Goal: Task Accomplishment & Management: Use online tool/utility

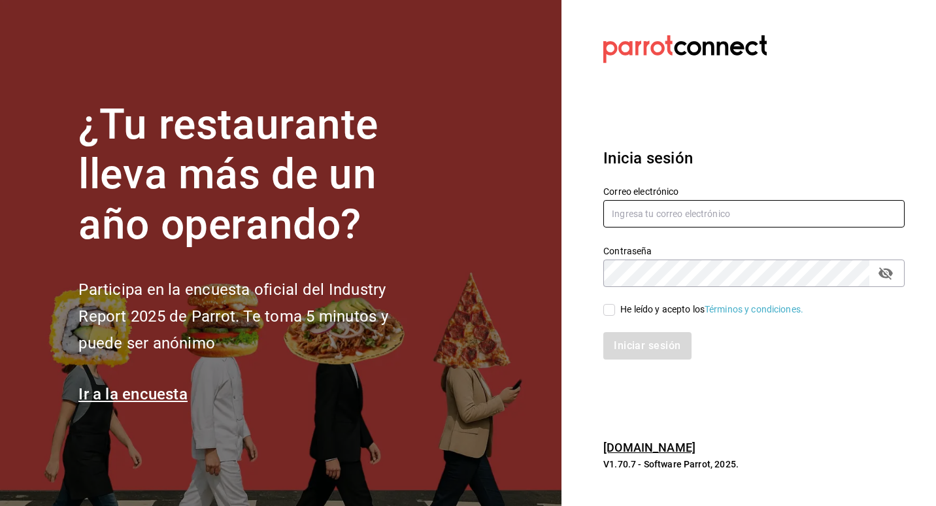
type input "[EMAIL_ADDRESS][DOMAIN_NAME]"
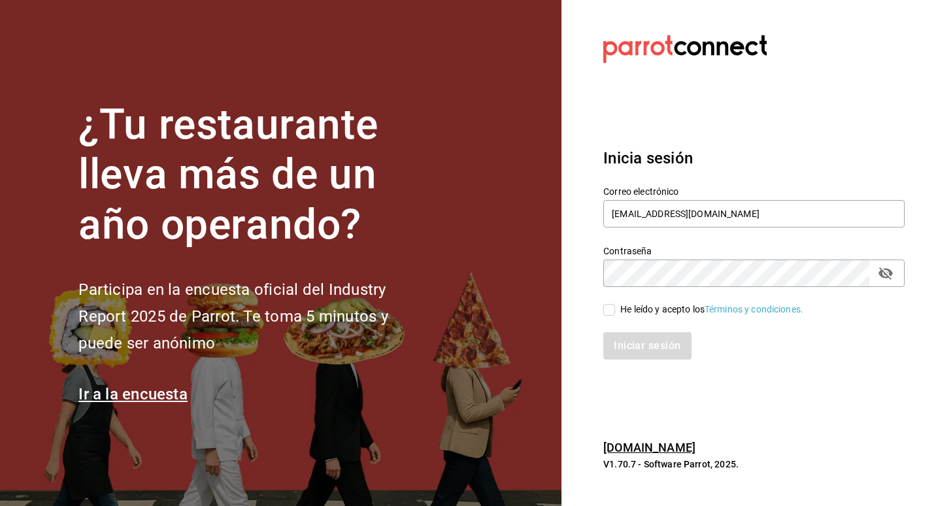
click at [606, 310] on input "He leído y acepto los Términos y condiciones." at bounding box center [609, 310] width 12 height 12
checkbox input "true"
click at [667, 407] on section "Datos incorrectos. Verifica que tu Correo o Contraseña estén bien escritos. Ini…" at bounding box center [748, 253] width 374 height 506
click at [657, 349] on button "Iniciar sesión" at bounding box center [647, 345] width 89 height 27
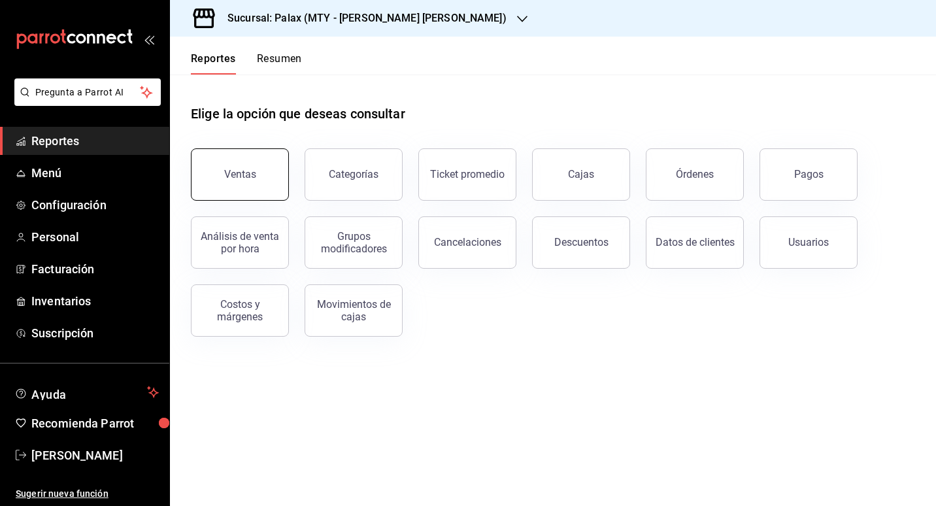
click at [270, 189] on button "Ventas" at bounding box center [240, 174] width 98 height 52
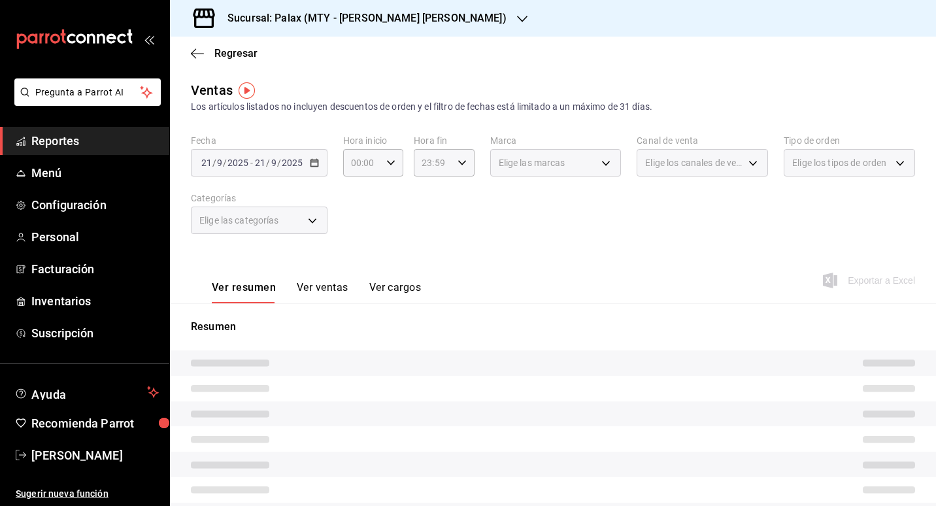
click at [319, 167] on div "[DATE] [DATE] - [DATE] [DATE]" at bounding box center [259, 162] width 137 height 27
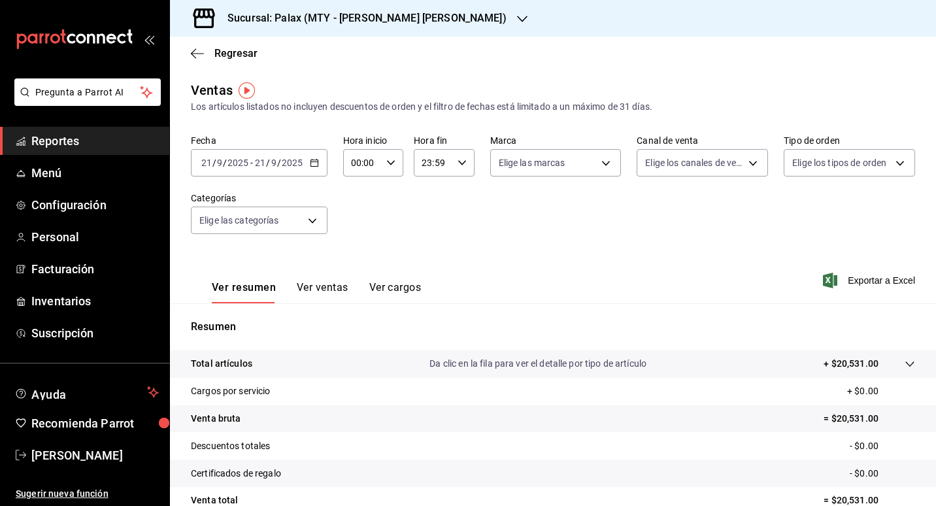
click at [313, 162] on \(Stroke\) "button" at bounding box center [313, 161] width 7 height 1
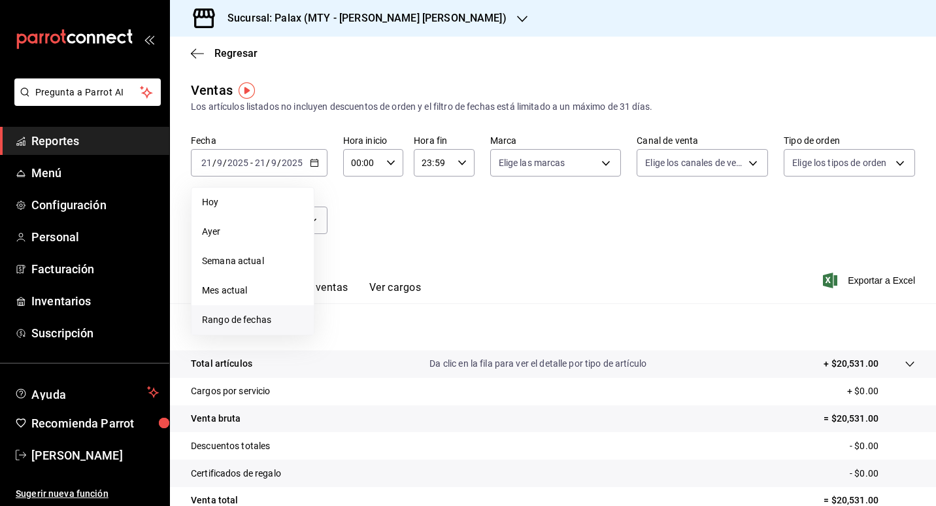
click at [261, 316] on span "Rango de fechas" at bounding box center [252, 320] width 101 height 14
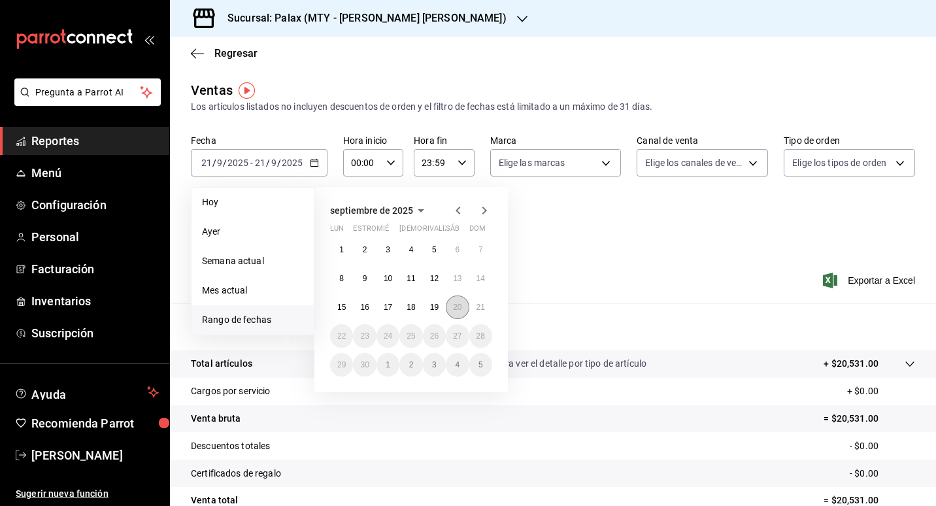
click at [467, 310] on button "20" at bounding box center [457, 307] width 23 height 24
click at [479, 310] on abbr "21" at bounding box center [480, 307] width 8 height 9
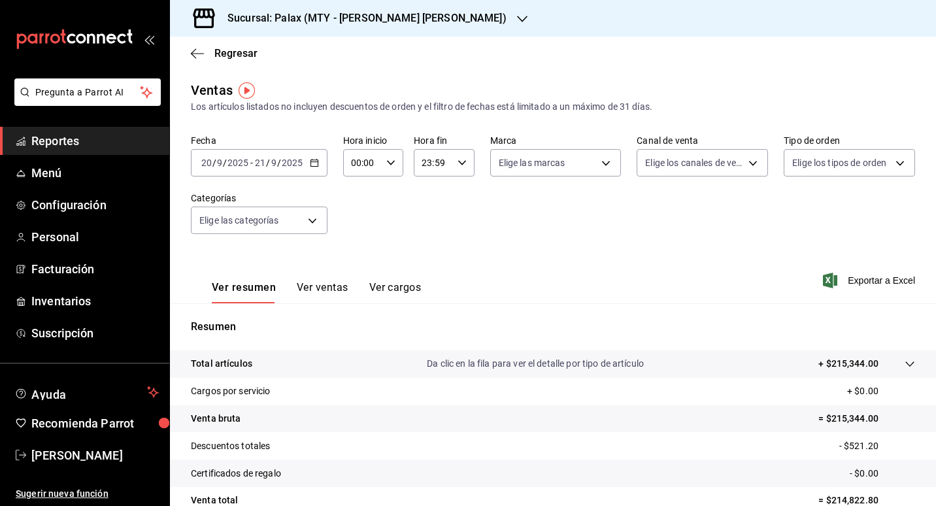
click at [393, 159] on div "00:00 Hora inicio" at bounding box center [373, 162] width 60 height 27
click at [356, 261] on button "23" at bounding box center [356, 269] width 25 height 26
type input "23:00"
click at [611, 261] on div at bounding box center [468, 253] width 936 height 506
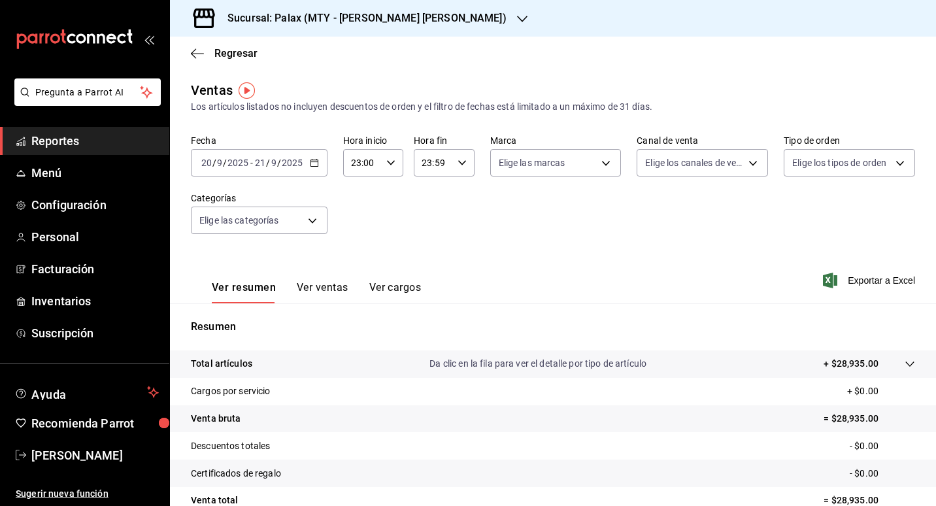
click at [308, 295] on button "Ver ventas" at bounding box center [323, 292] width 52 height 22
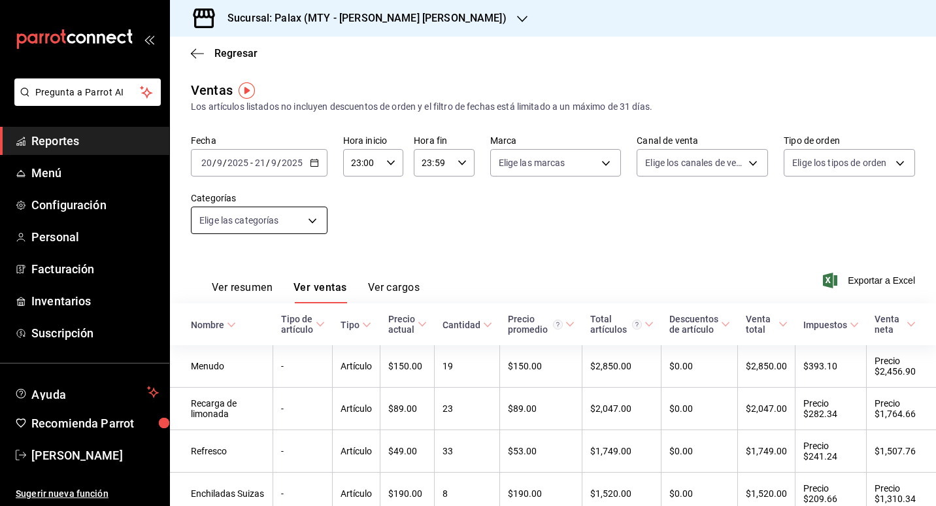
click at [312, 227] on body "Pregunta a Parrot AI Reportes Menú Configuración Personal Facturación Inventari…" at bounding box center [468, 253] width 936 height 506
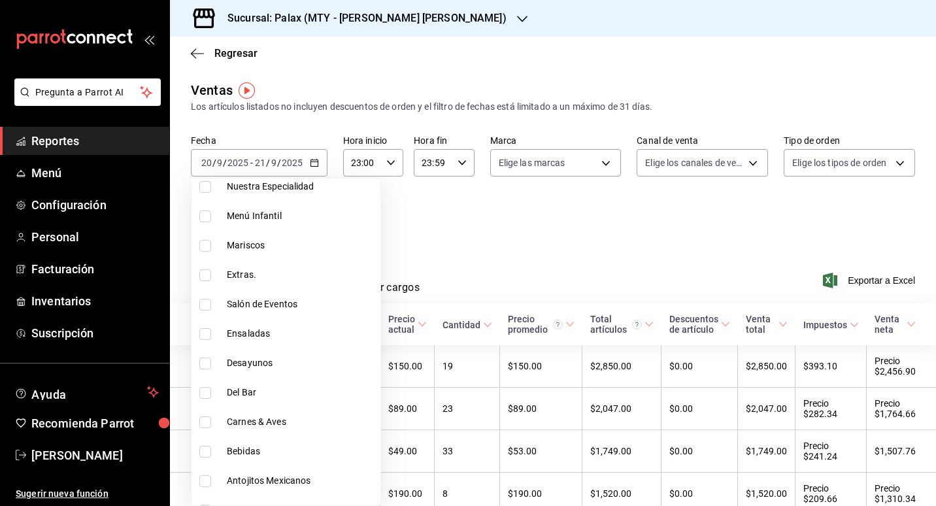
scroll to position [457, 0]
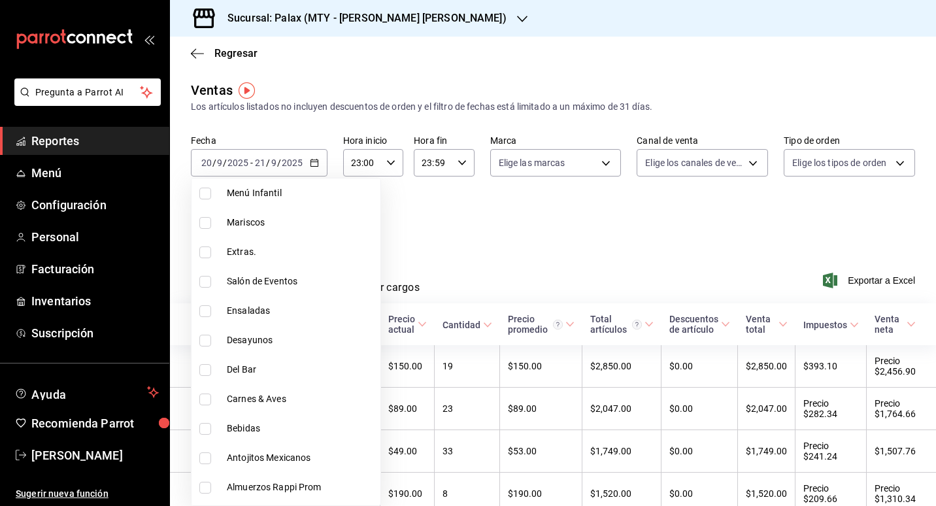
click at [250, 367] on span "Del Bar" at bounding box center [301, 370] width 148 height 14
type input "c8d0468a-53ce-4b9d-8c4e-1c3e137baf7c"
checkbox input "true"
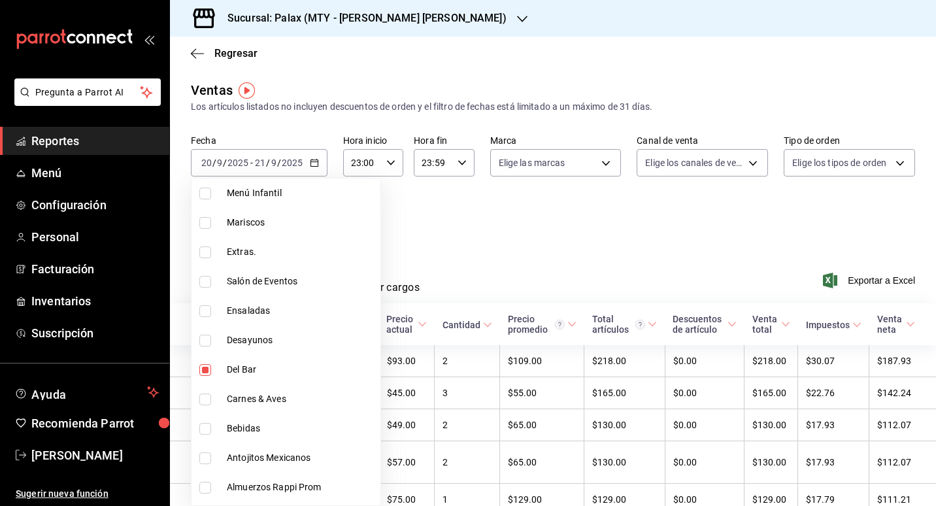
click at [250, 368] on span "Del Bar" at bounding box center [301, 370] width 148 height 14
checkbox input "false"
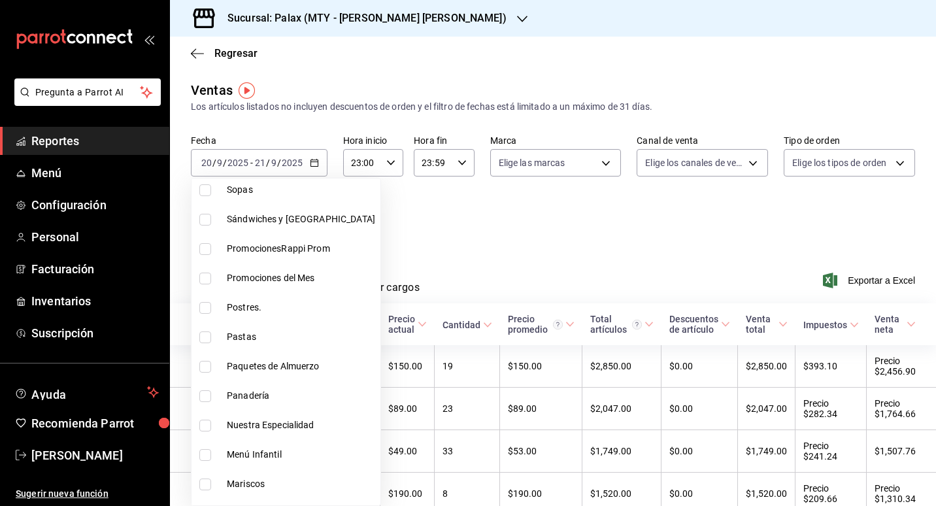
scroll to position [131, 0]
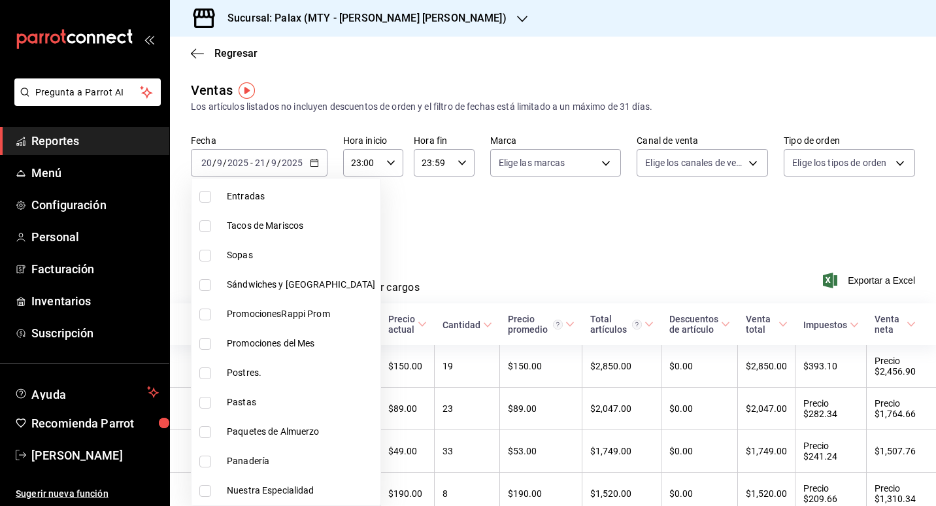
click at [253, 361] on li "Postres." at bounding box center [285, 372] width 189 height 29
type input "8a89bad2-26e7-4c95-8a00-bc9541a17c6a"
checkbox input "true"
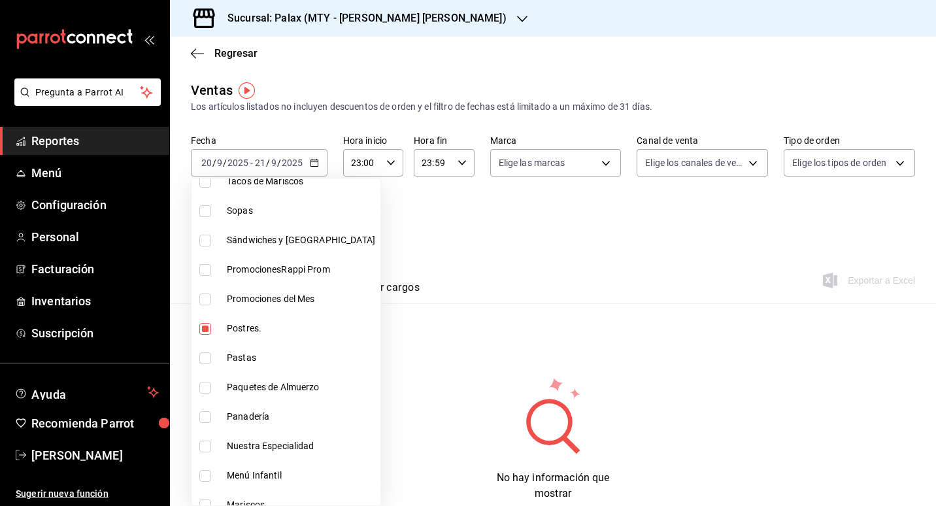
scroll to position [196, 0]
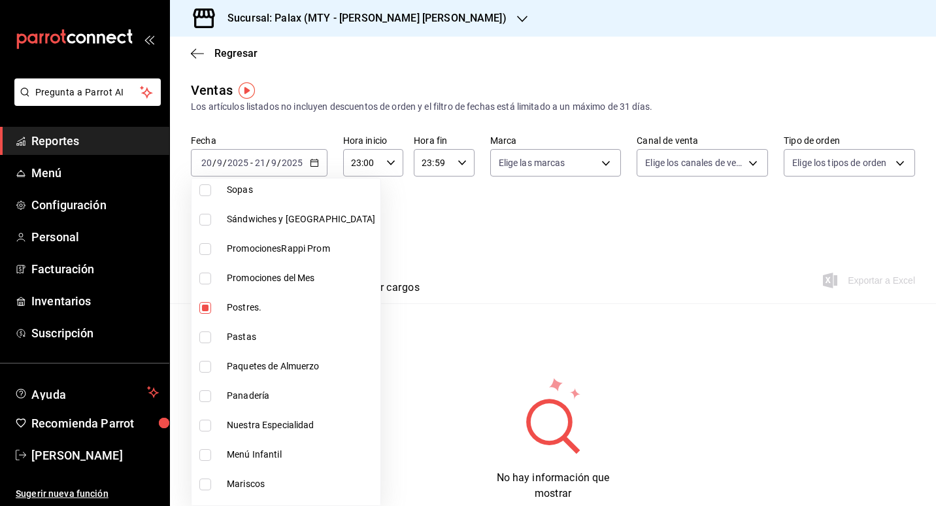
click at [244, 395] on span "Panadería" at bounding box center [301, 396] width 148 height 14
type input "8a89bad2-26e7-4c95-8a00-bc9541a17c6a,1ceab72d-41dd-42cd-99a7-d415d46efd3f"
checkbox input "true"
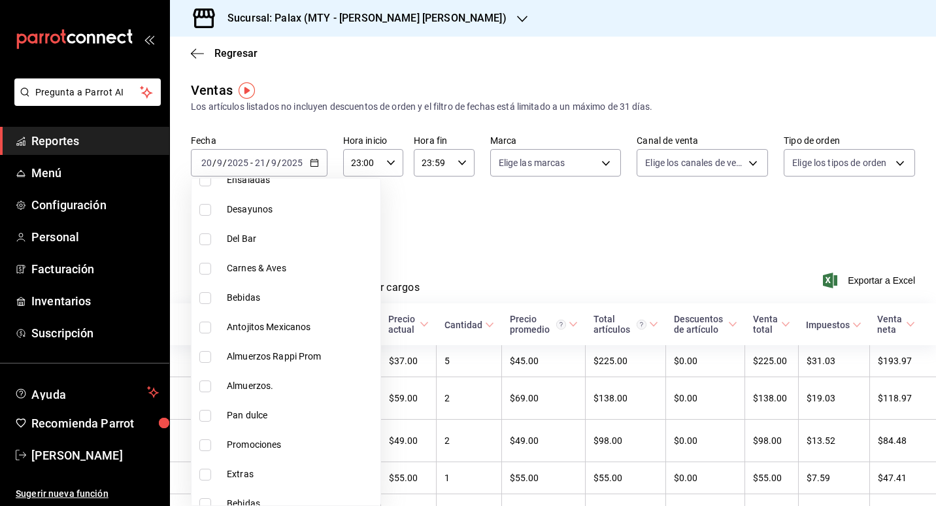
click at [269, 415] on span "Pan dulce" at bounding box center [301, 415] width 148 height 14
type input "8a89bad2-26e7-4c95-8a00-bc9541a17c6a,1ceab72d-41dd-42cd-99a7-d415d46efd3f,feec2…"
checkbox input "true"
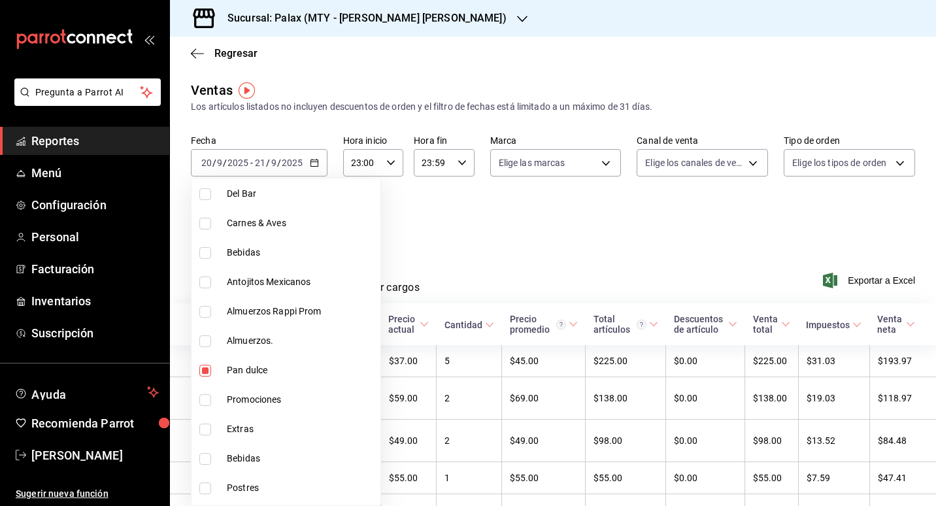
scroll to position [719, 0]
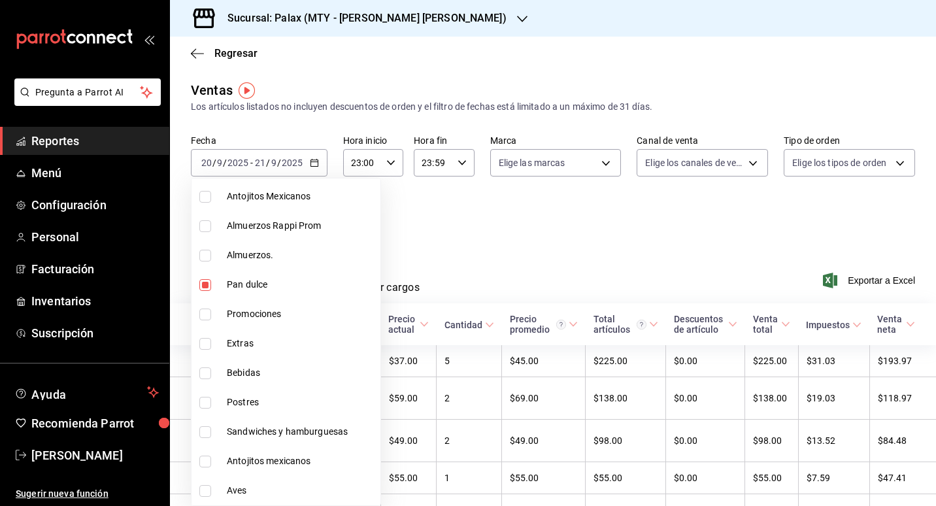
click at [256, 403] on span "Postres" at bounding box center [301, 402] width 148 height 14
type input "8a89bad2-26e7-4c95-8a00-bc9541a17c6a,1ceab72d-41dd-42cd-99a7-d415d46efd3f,feec2…"
checkbox input "true"
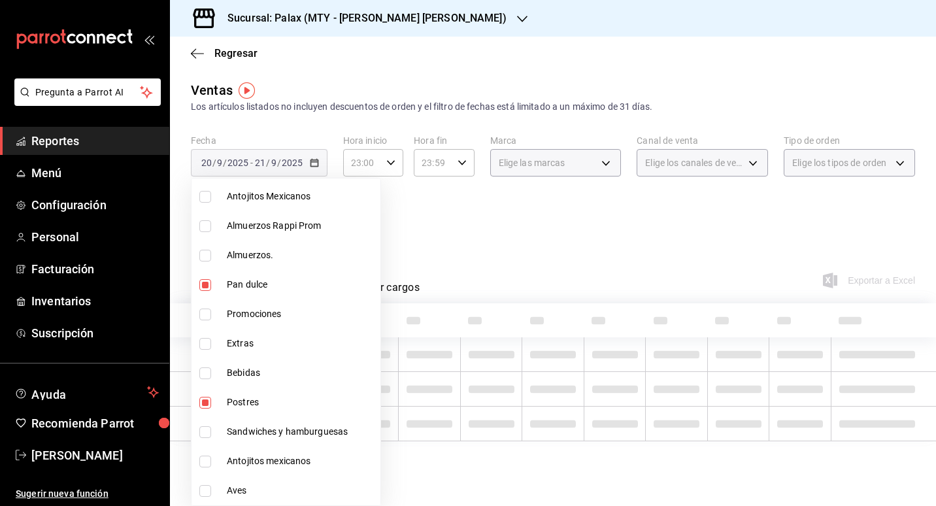
click at [520, 262] on div at bounding box center [468, 253] width 936 height 506
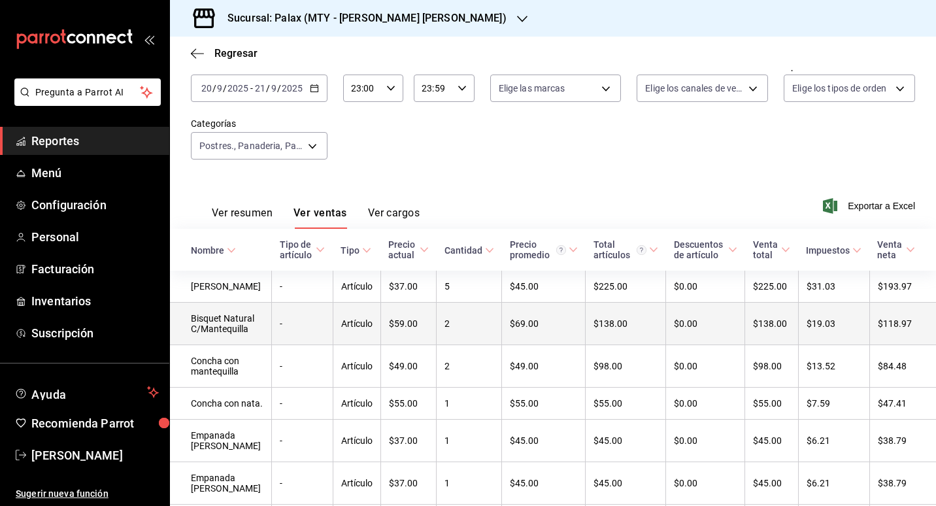
scroll to position [131, 0]
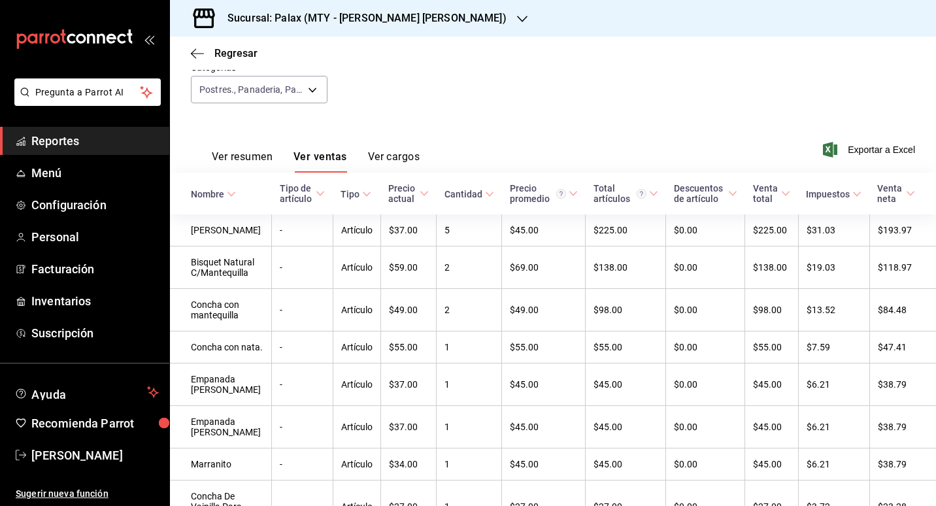
click at [218, 189] on div "Nombre" at bounding box center [207, 194] width 33 height 10
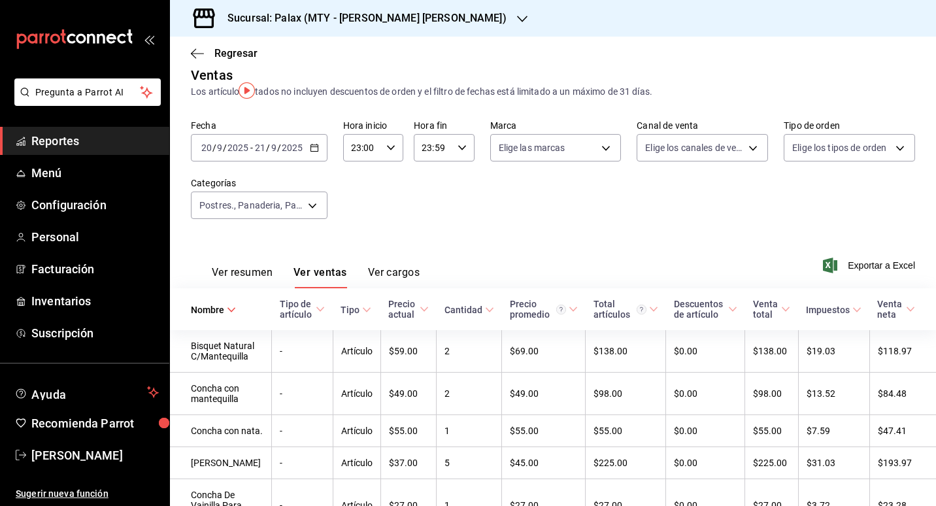
scroll to position [0, 0]
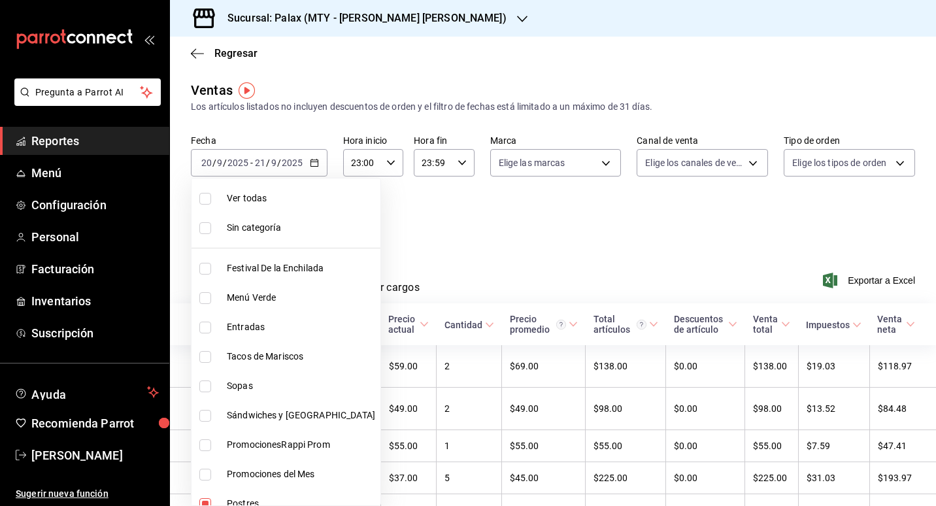
click at [289, 226] on body "Pregunta a Parrot AI Reportes Menú Configuración Personal Facturación Inventari…" at bounding box center [468, 253] width 936 height 506
click at [264, 205] on span "Ver todas" at bounding box center [301, 198] width 148 height 14
type input "90bcdbdb-a898-4a24-8b7a-511d8708b4df,49aa2ae4-61bc-4f0a-8165-8dabc33a9232,b2551…"
checkbox input "true"
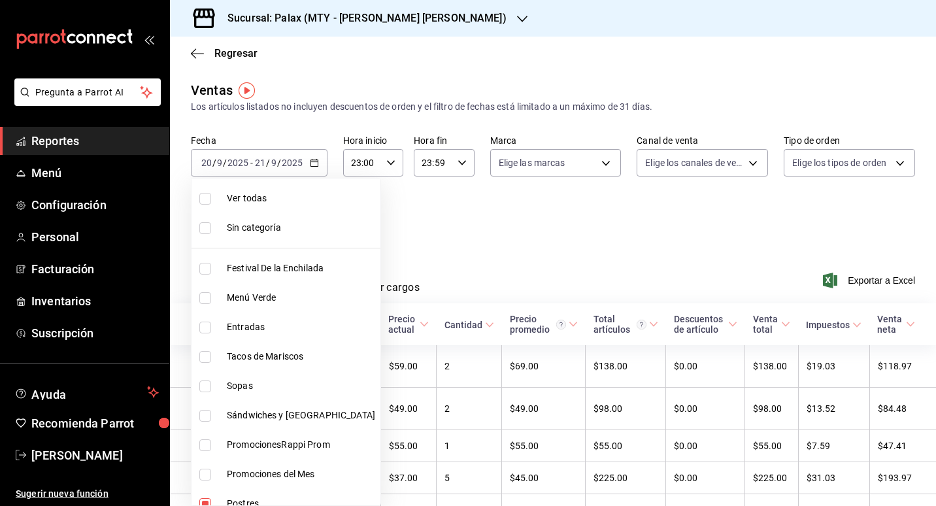
checkbox input "true"
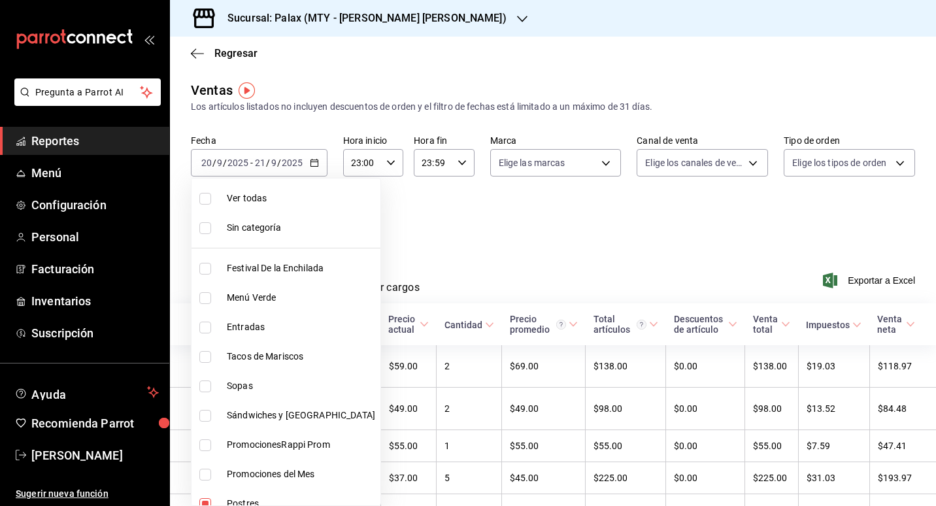
checkbox input "true"
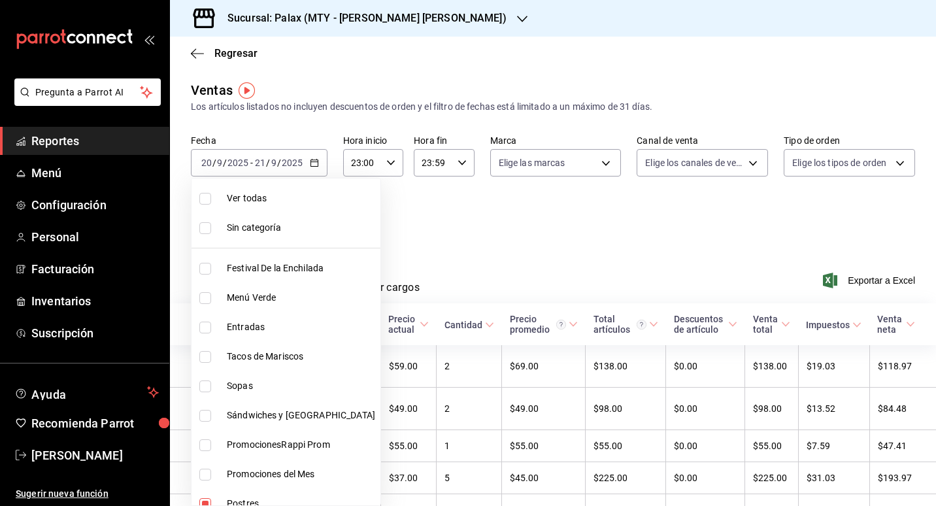
checkbox input "true"
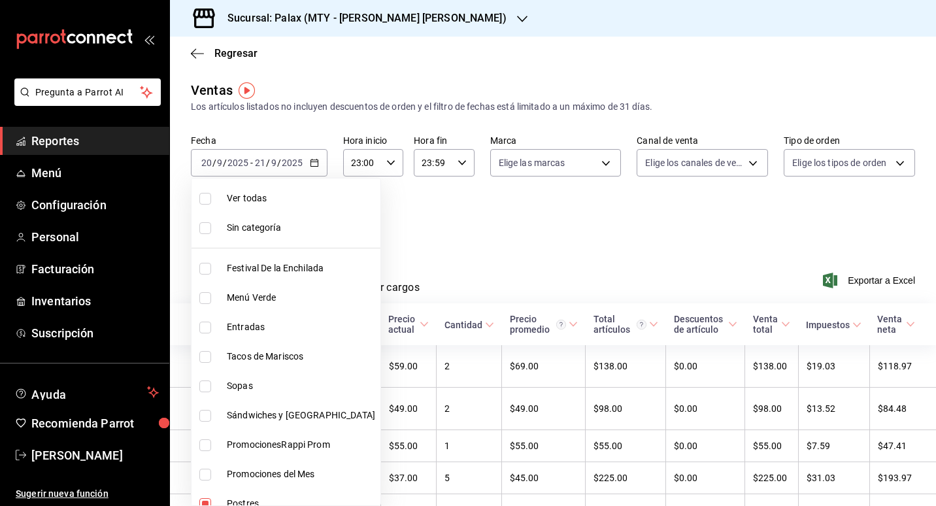
checkbox input "true"
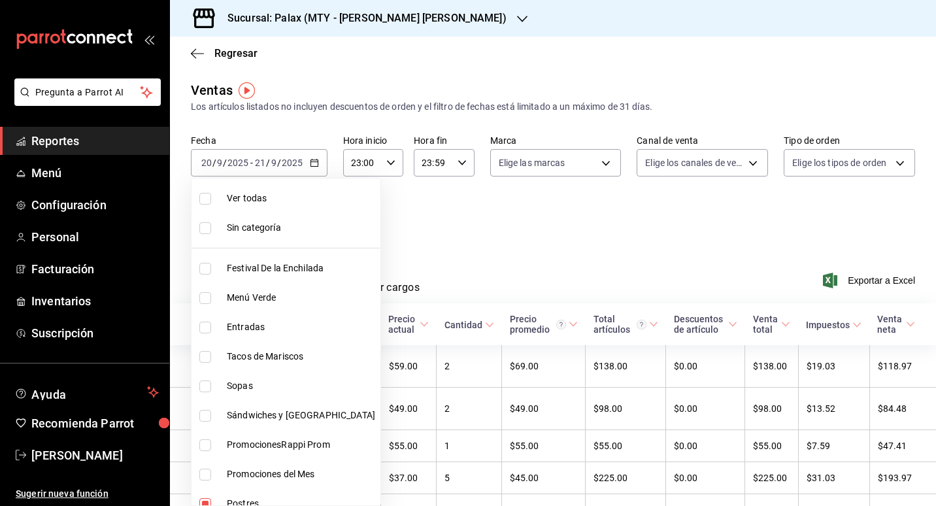
checkbox input "true"
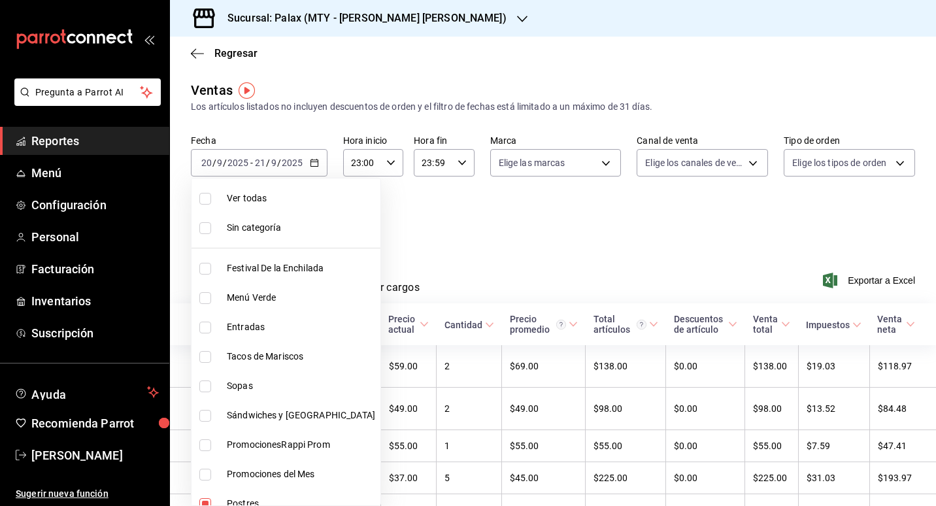
checkbox input "true"
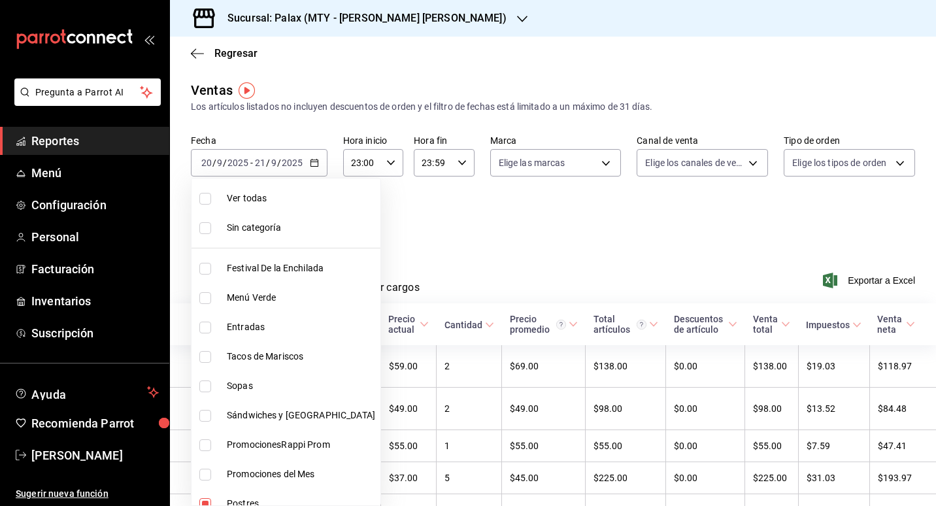
checkbox input "true"
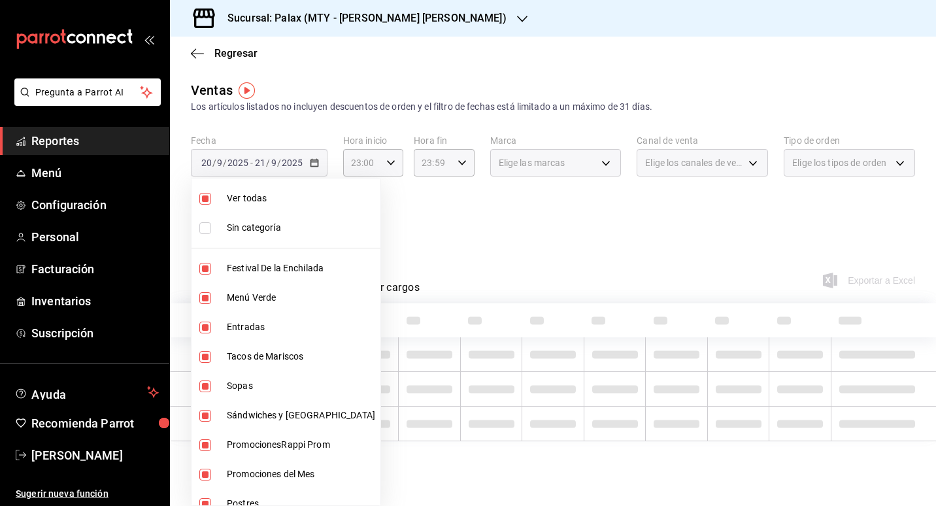
click at [264, 205] on span "Ver todas" at bounding box center [301, 198] width 148 height 14
checkbox input "false"
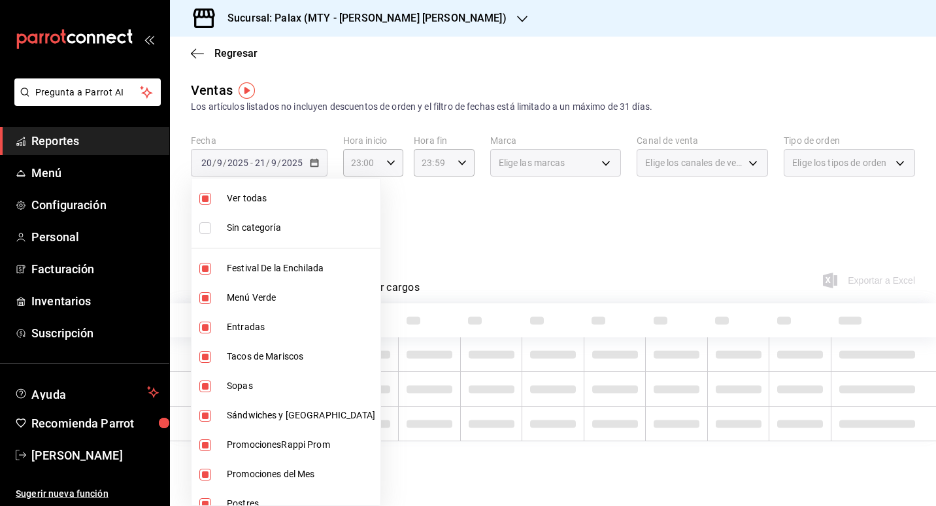
checkbox input "false"
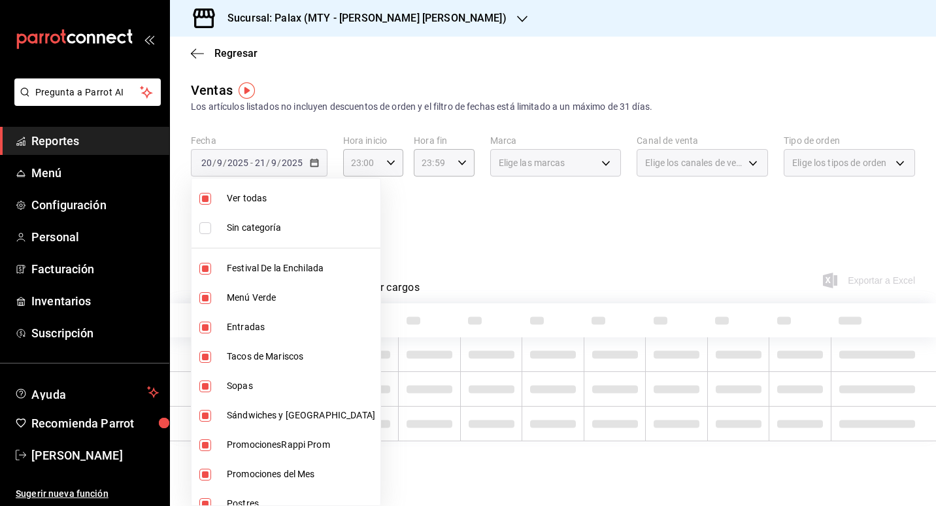
checkbox input "false"
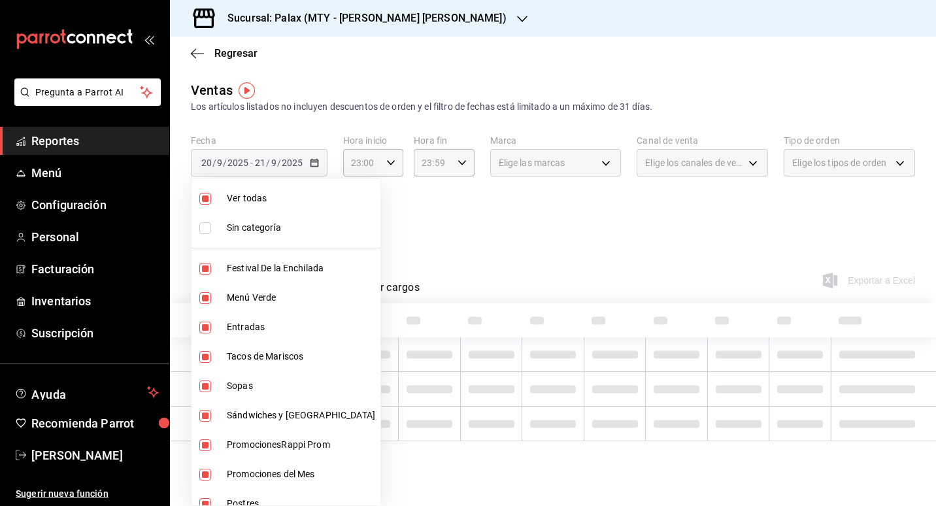
checkbox input "false"
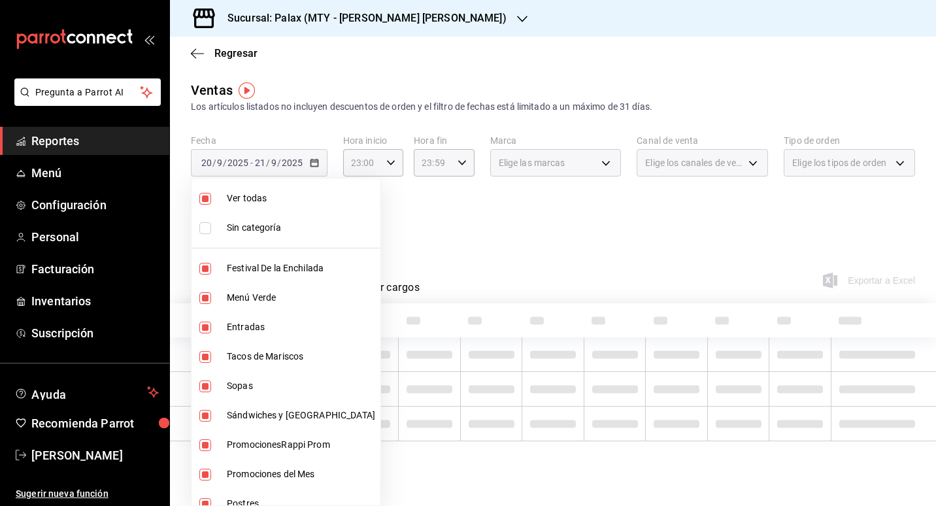
checkbox input "false"
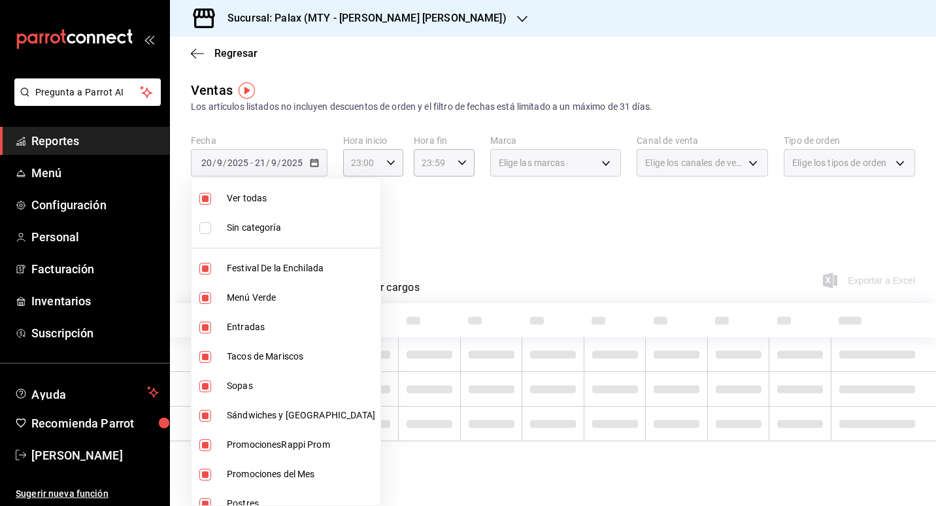
checkbox input "false"
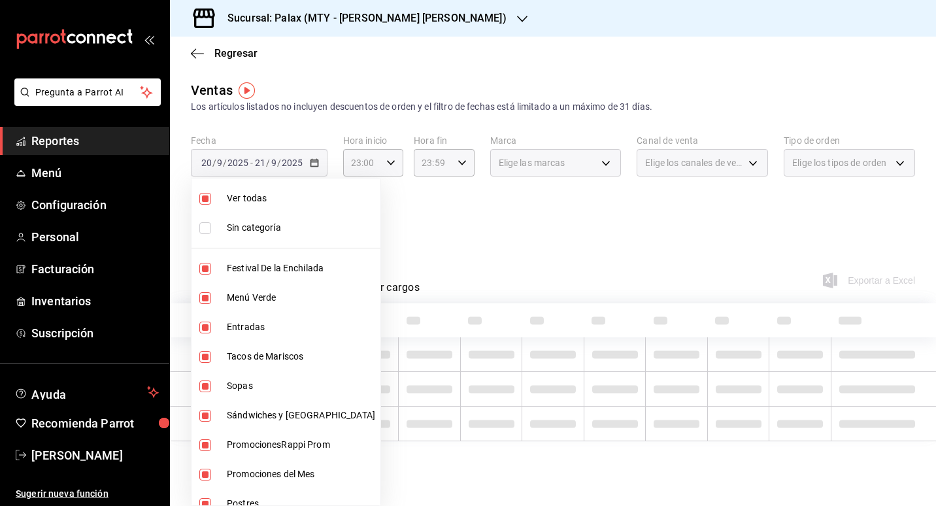
checkbox input "false"
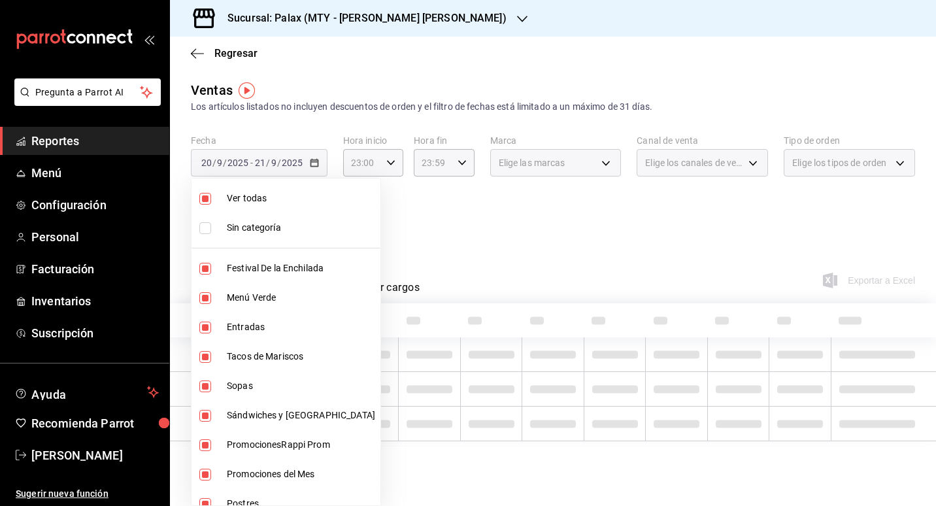
checkbox input "false"
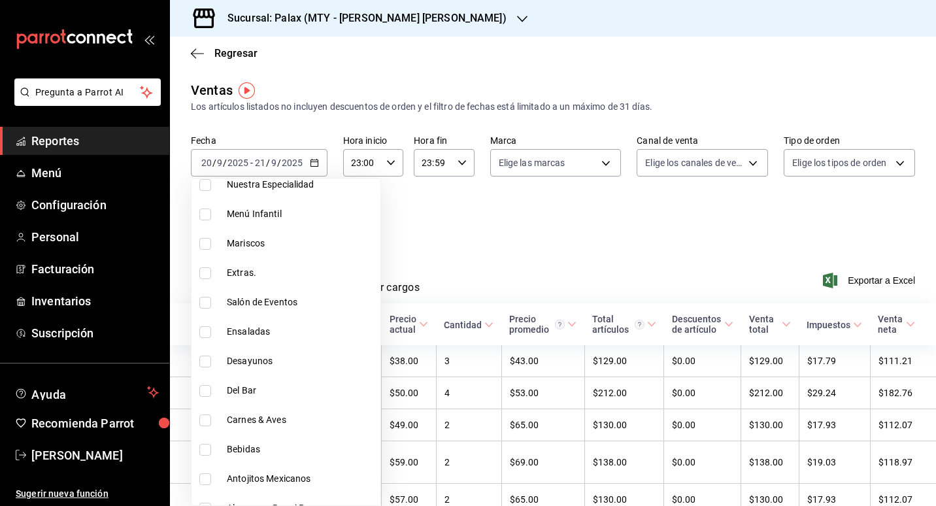
scroll to position [457, 0]
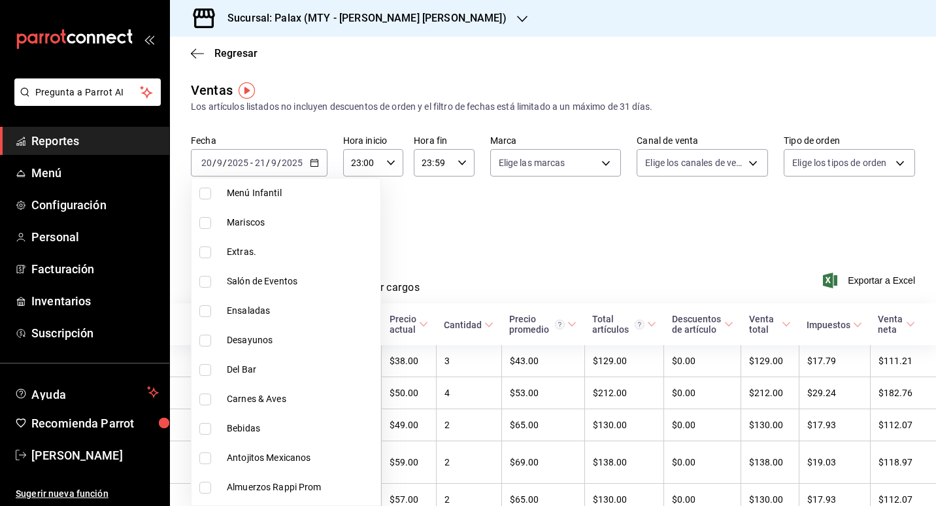
click at [243, 378] on li "Del Bar" at bounding box center [285, 369] width 189 height 29
type input "c8d0468a-53ce-4b9d-8c4e-1c3e137baf7c"
checkbox input "true"
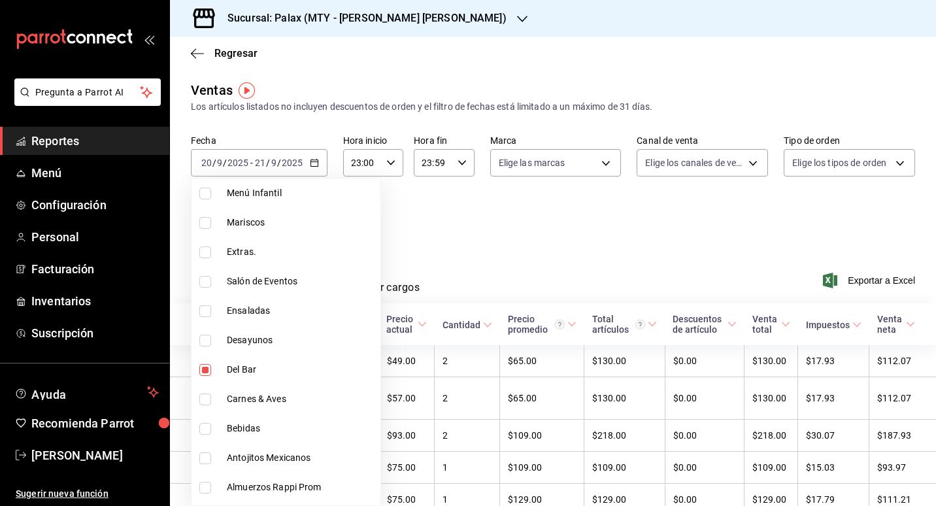
click at [252, 433] on span "Bebidas" at bounding box center [301, 428] width 148 height 14
type input "c8d0468a-53ce-4b9d-8c4e-1c3e137baf7c,ee7bbba1-28a6-4927-8697-a9ba5172dd17"
checkbox input "true"
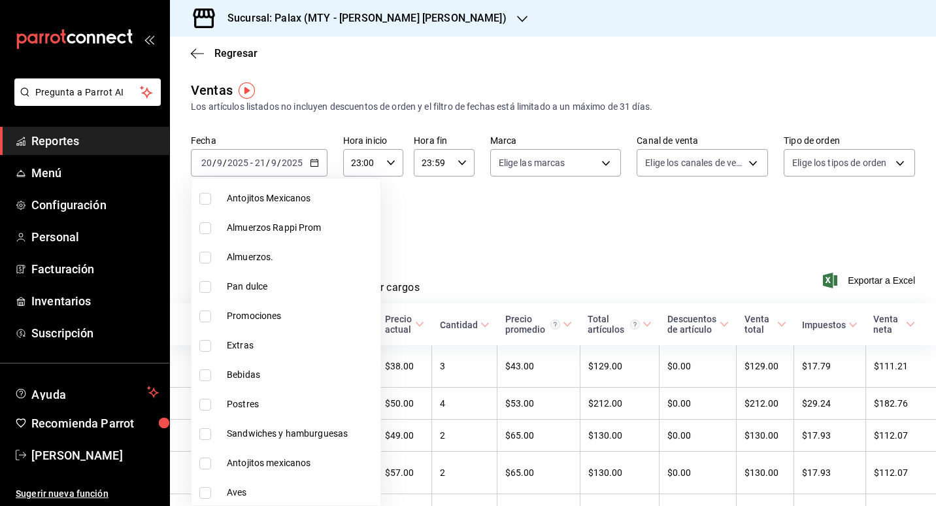
scroll to position [719, 0]
click at [250, 374] on span "Bebidas" at bounding box center [301, 373] width 148 height 14
type input "c8d0468a-53ce-4b9d-8c4e-1c3e137baf7c,ee7bbba1-28a6-4927-8697-a9ba5172dd17,ff489…"
checkbox input "true"
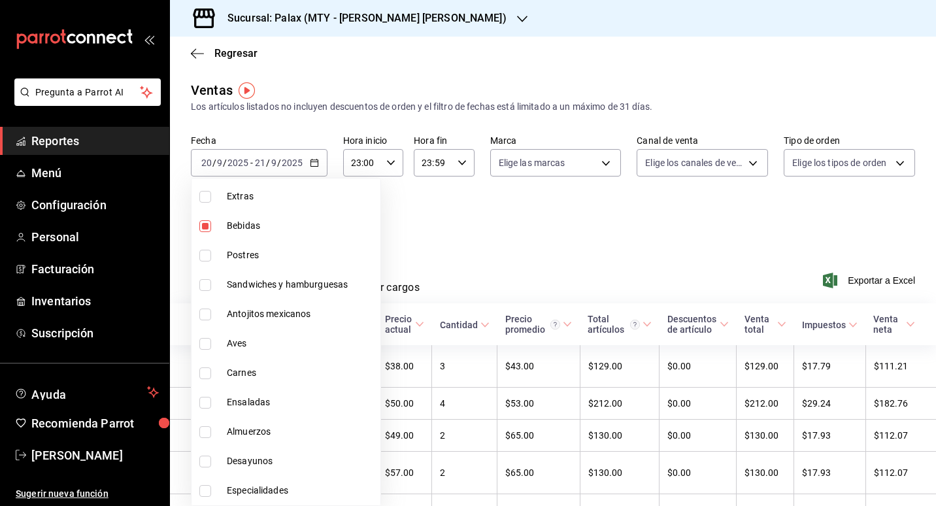
click at [536, 266] on div at bounding box center [468, 253] width 936 height 506
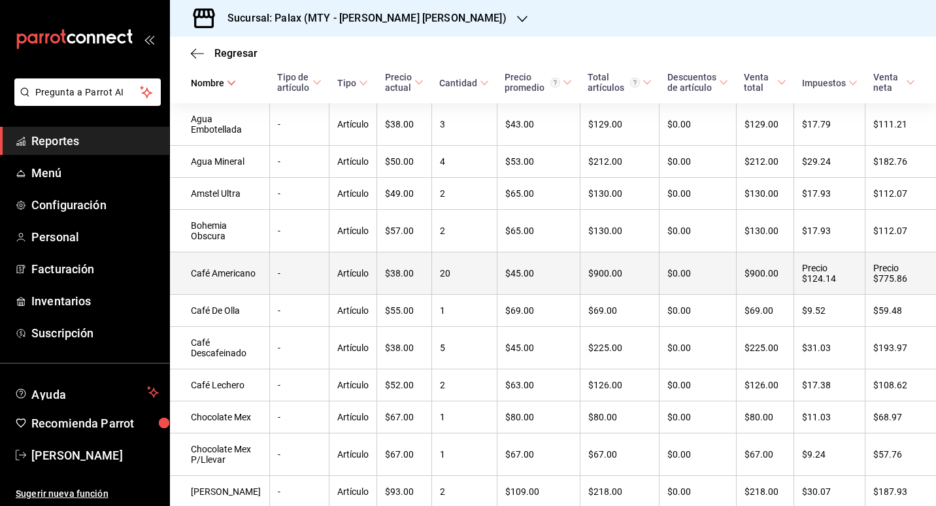
scroll to position [0, 0]
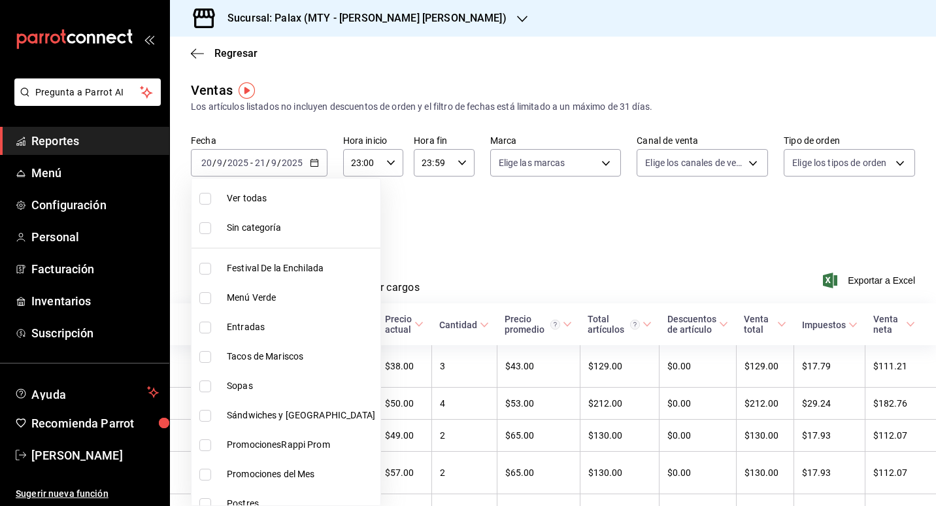
click at [301, 217] on body "Pregunta a Parrot AI Reportes Menú Configuración Personal Facturación Inventari…" at bounding box center [468, 253] width 936 height 506
click at [244, 199] on span "Ver todas" at bounding box center [301, 198] width 148 height 14
type input "90bcdbdb-a898-4a24-8b7a-511d8708b4df,49aa2ae4-61bc-4f0a-8165-8dabc33a9232,b2551…"
checkbox input "true"
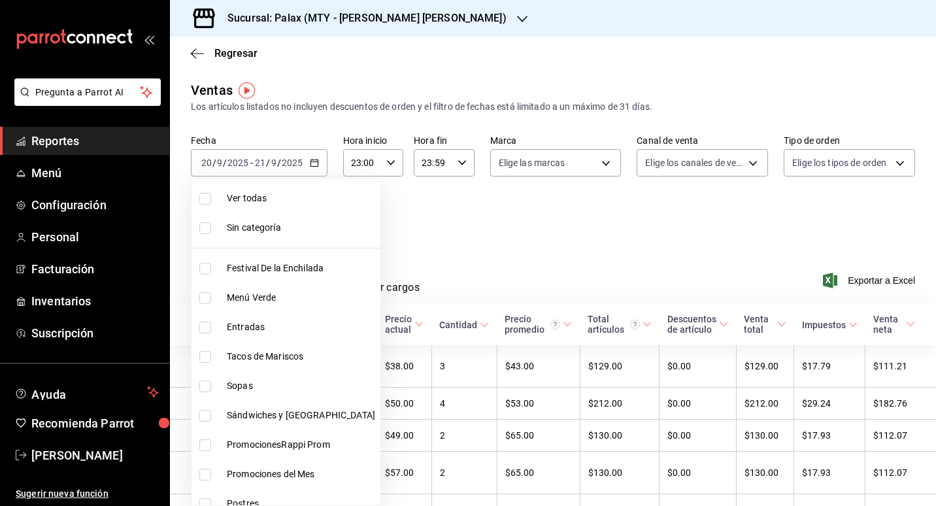
checkbox input "true"
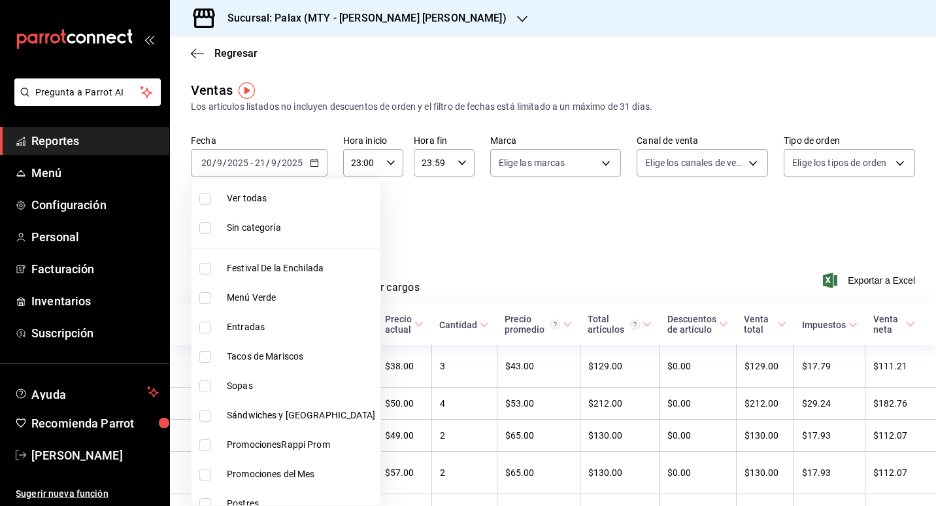
checkbox input "true"
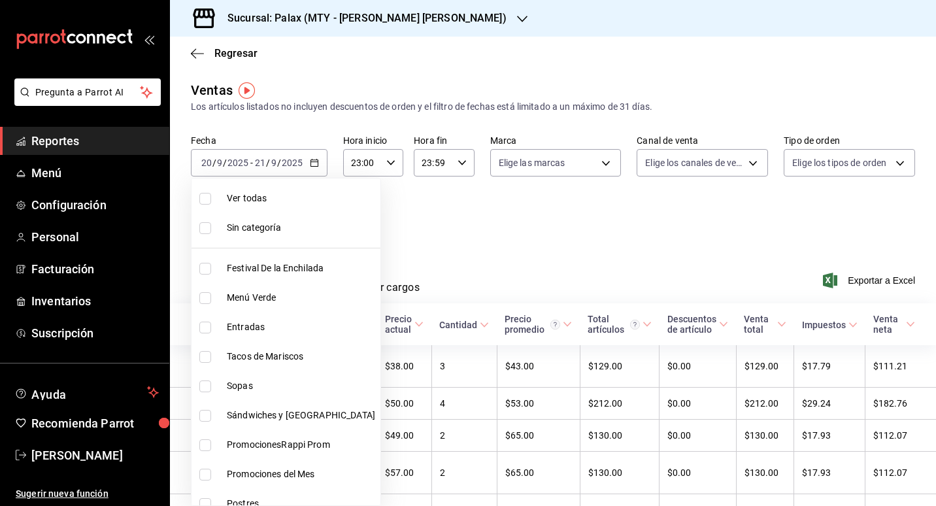
checkbox input "true"
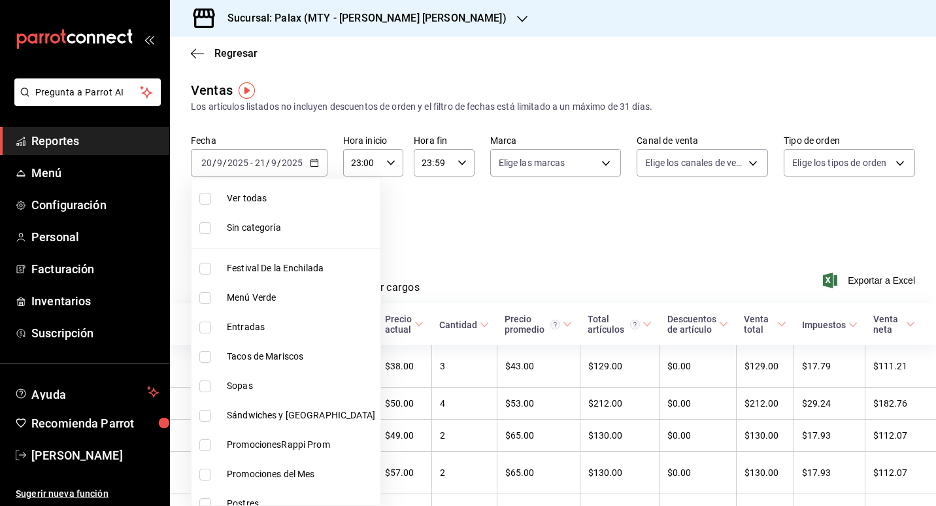
checkbox input "true"
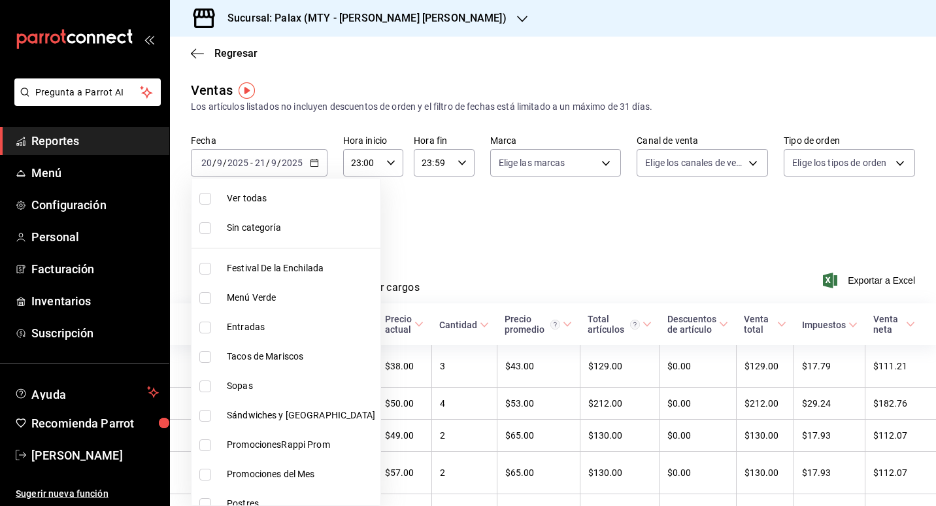
checkbox input "true"
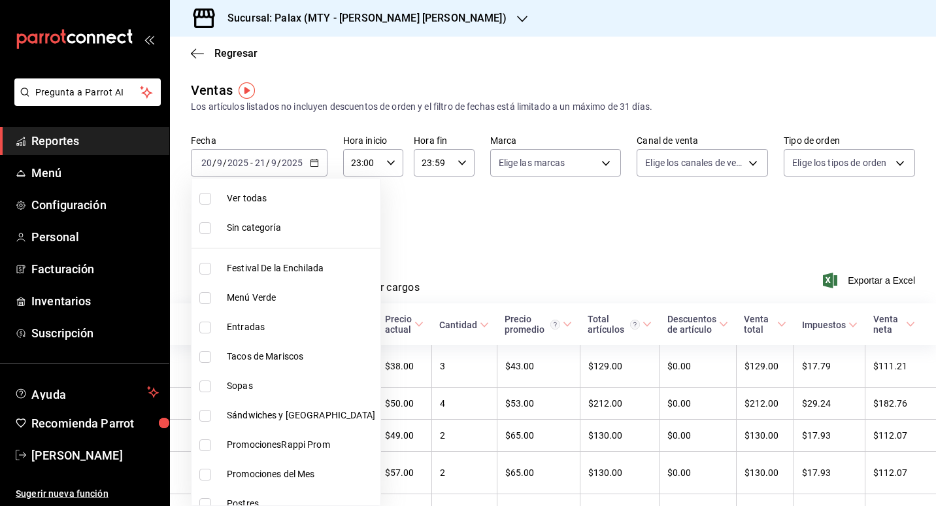
checkbox input "true"
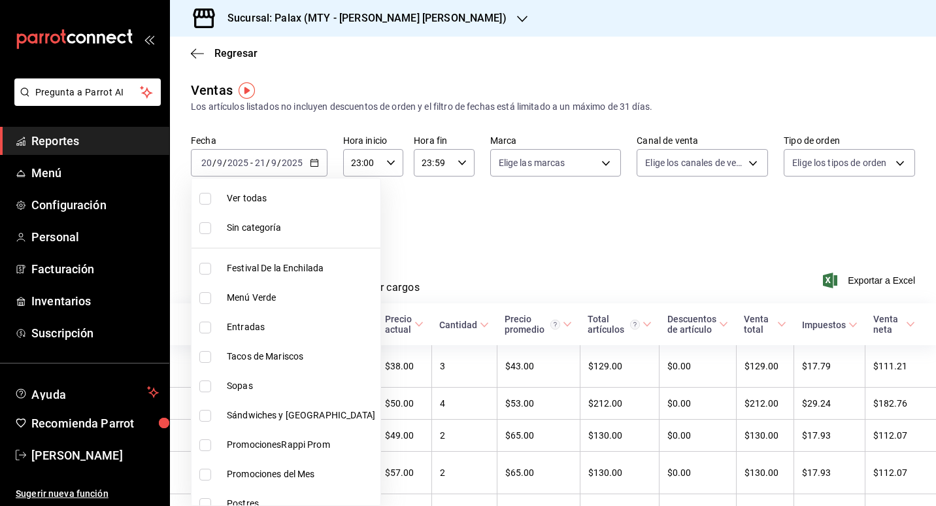
checkbox input "true"
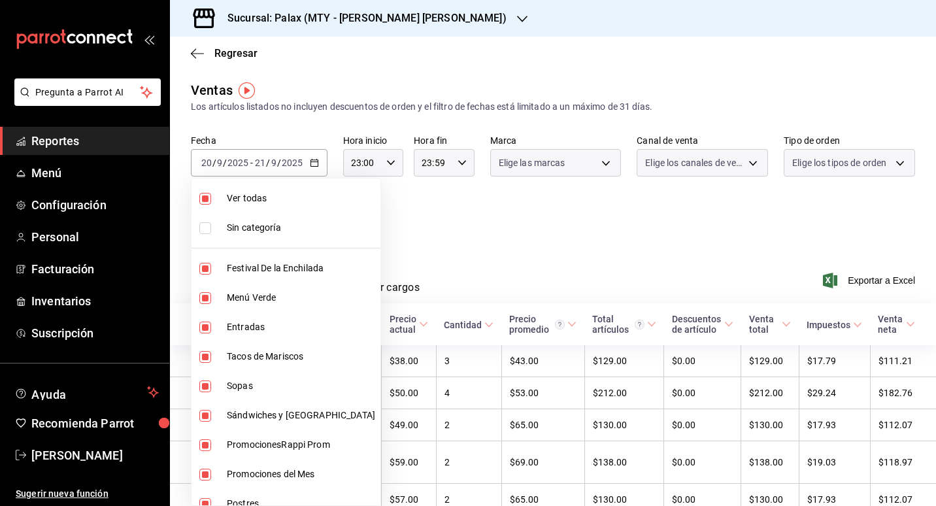
click at [395, 229] on div at bounding box center [468, 253] width 936 height 506
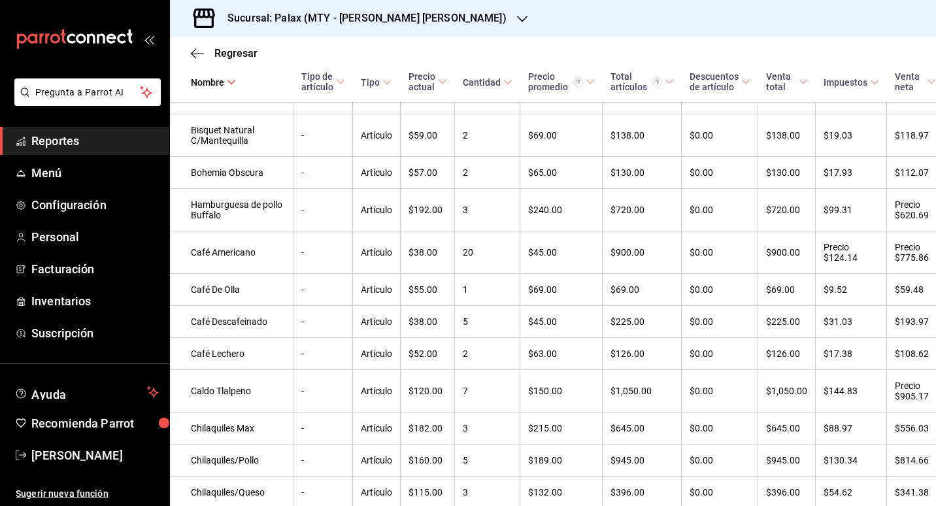
scroll to position [416, 0]
